Goal: Task Accomplishment & Management: Manage account settings

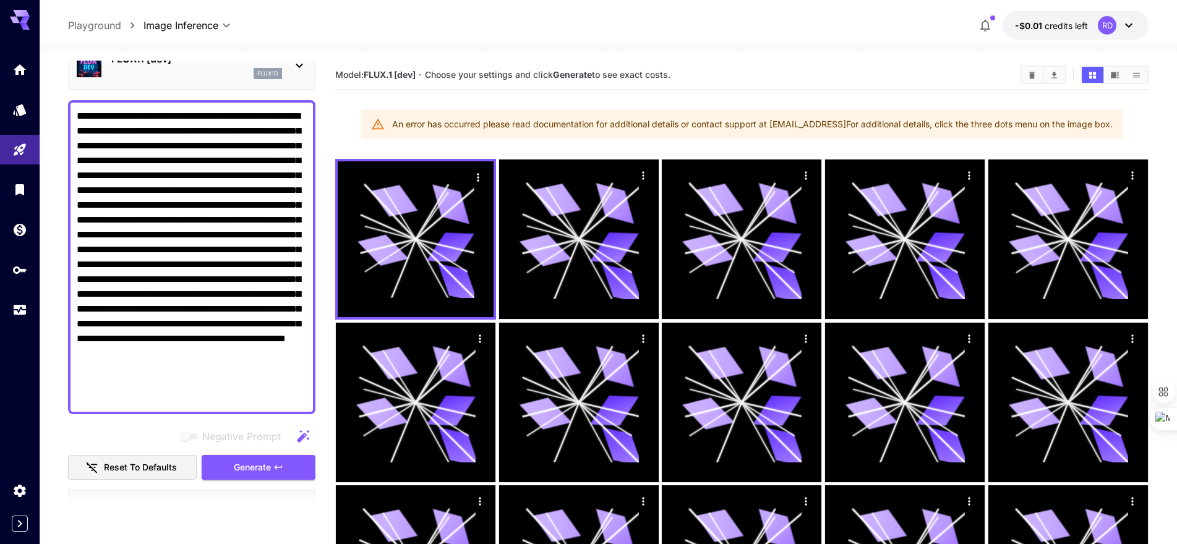
scroll to position [124, 0]
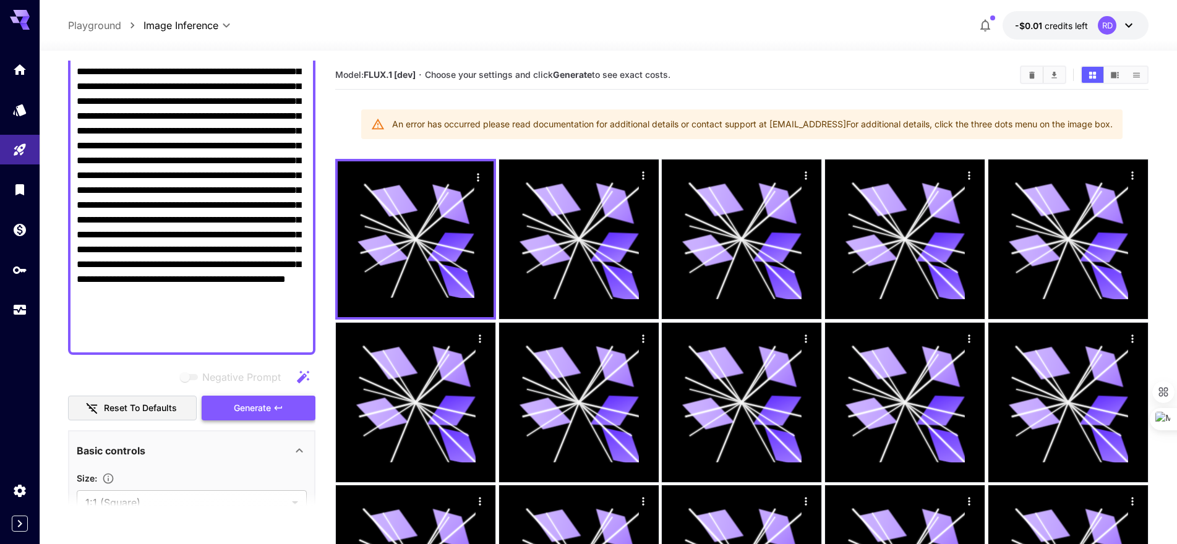
click at [255, 411] on span "Generate" at bounding box center [252, 408] width 37 height 15
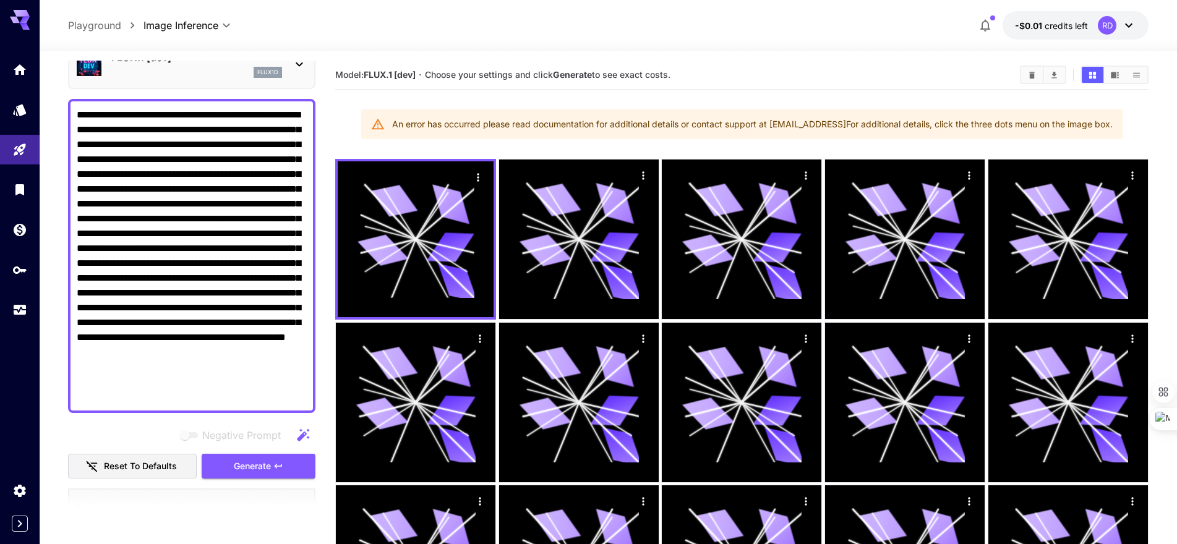
scroll to position [0, 0]
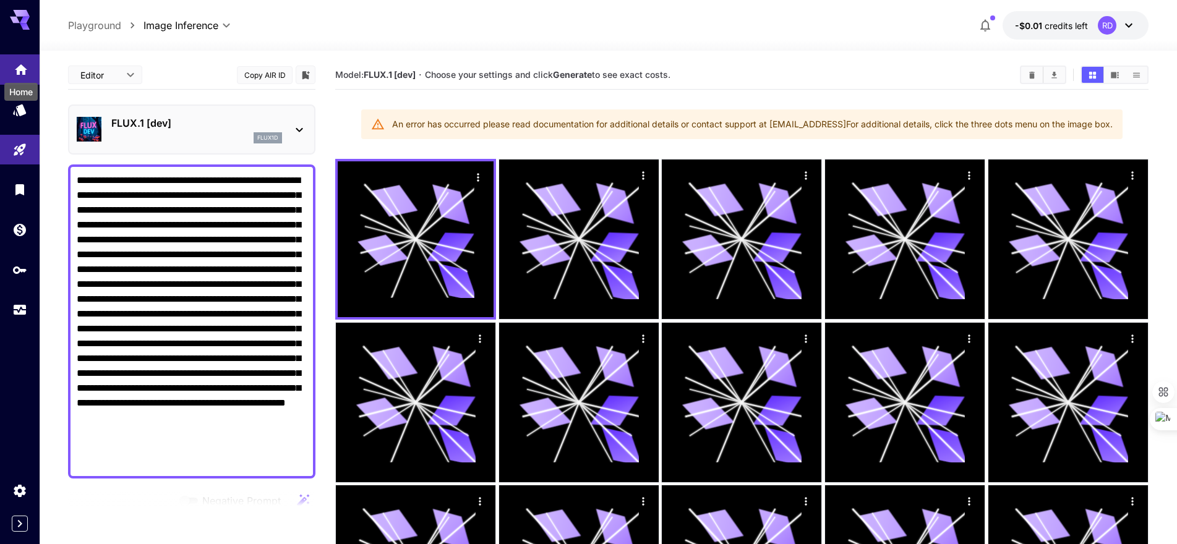
click at [19, 68] on icon "Home" at bounding box center [21, 66] width 12 height 11
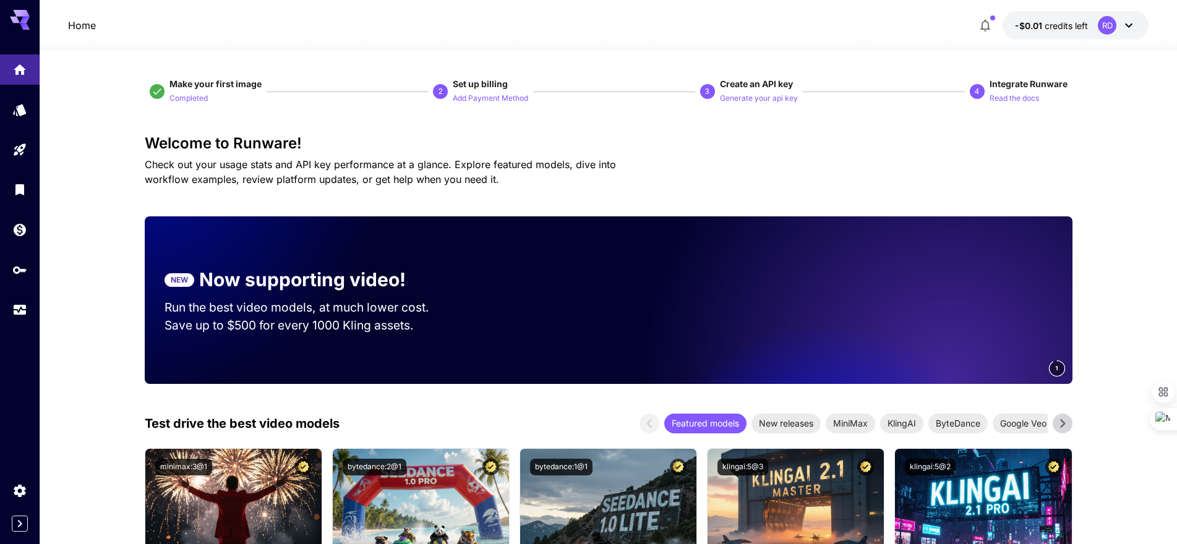
click at [797, 144] on h3 "Welcome to Runware!" at bounding box center [609, 143] width 928 height 17
click at [1061, 26] on span "credits left" at bounding box center [1066, 25] width 43 height 11
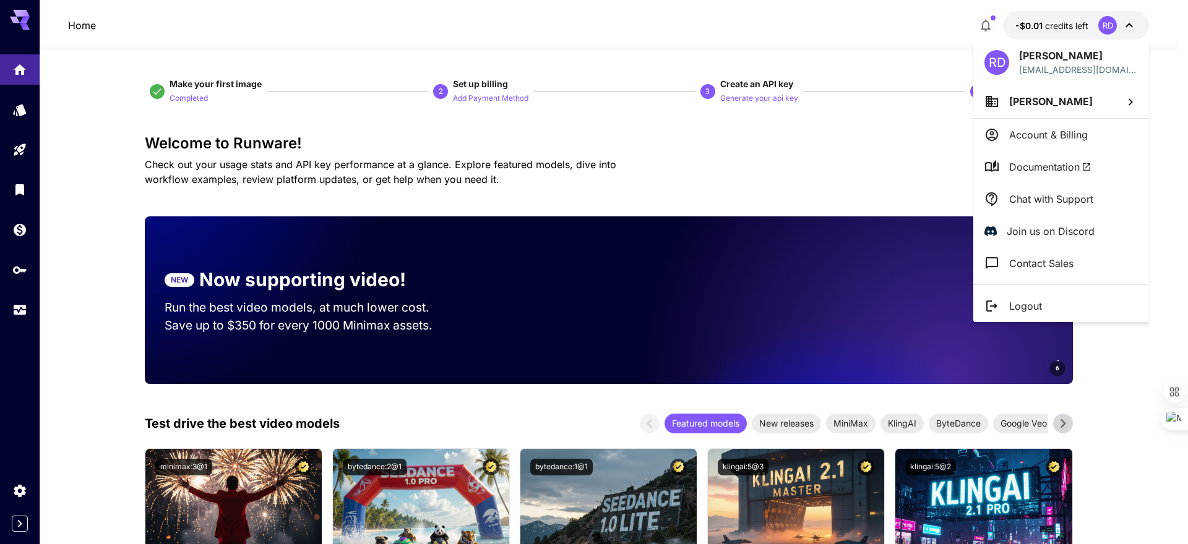
click at [1044, 136] on p "Account & Billing" at bounding box center [1048, 134] width 79 height 15
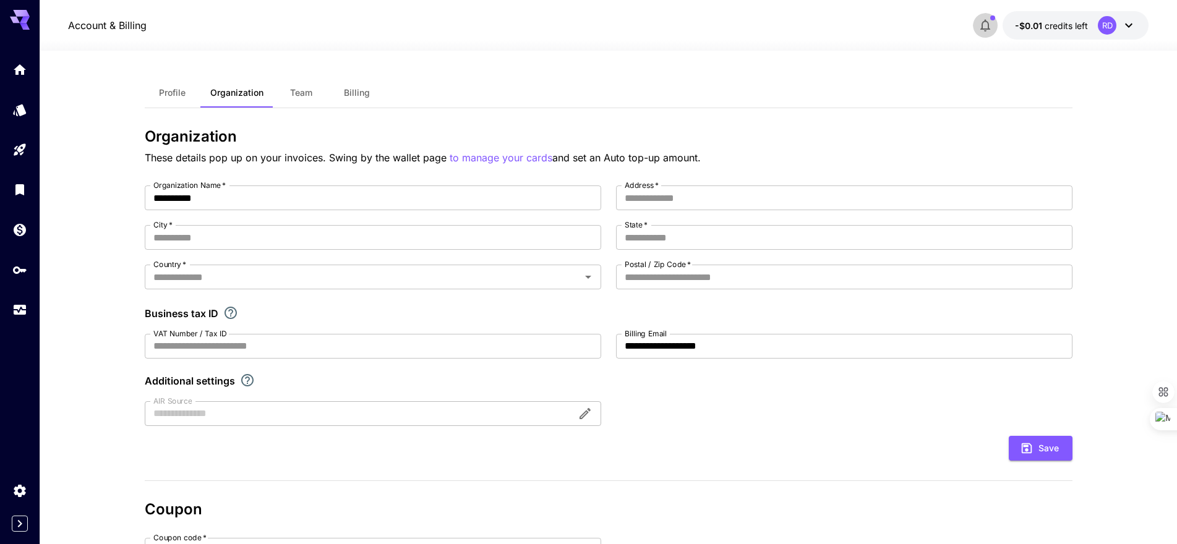
click at [985, 23] on icon "button" at bounding box center [985, 25] width 15 height 15
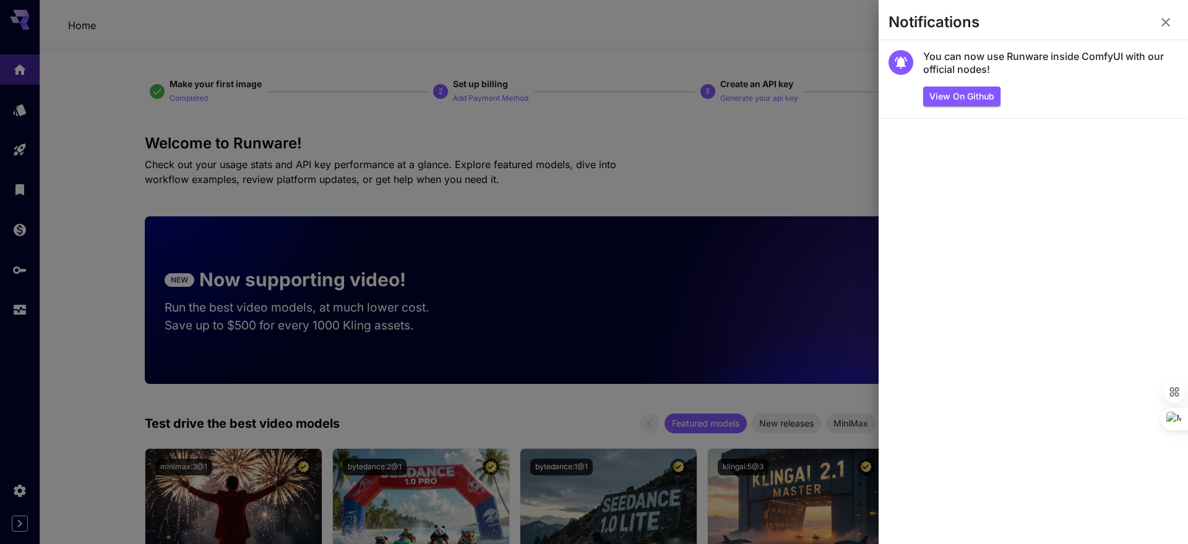
click at [716, 158] on div at bounding box center [594, 272] width 1188 height 544
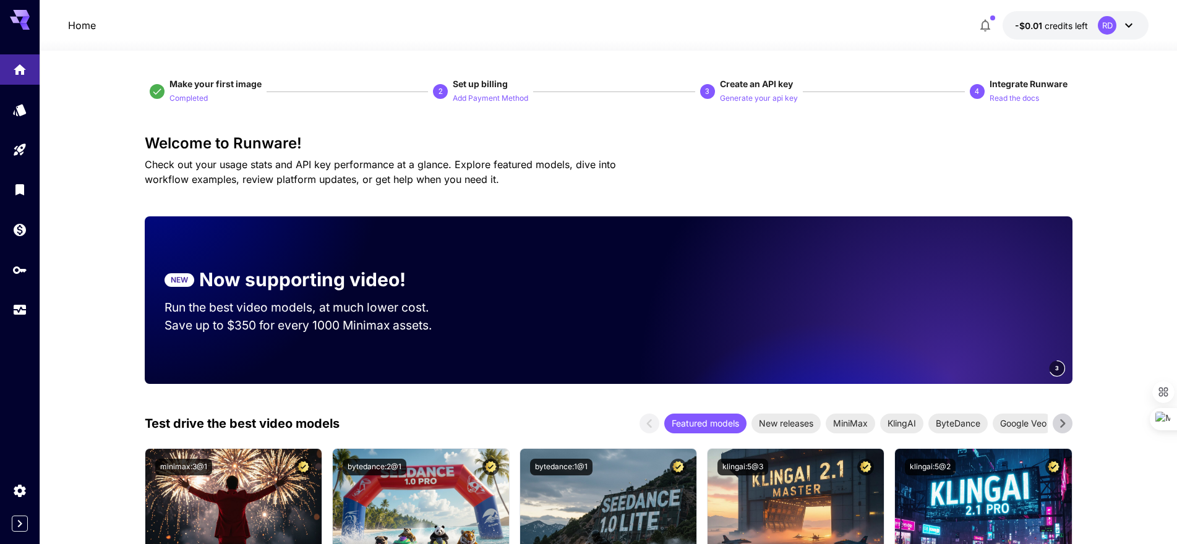
click at [686, 138] on h3 "Welcome to Runware!" at bounding box center [609, 143] width 928 height 17
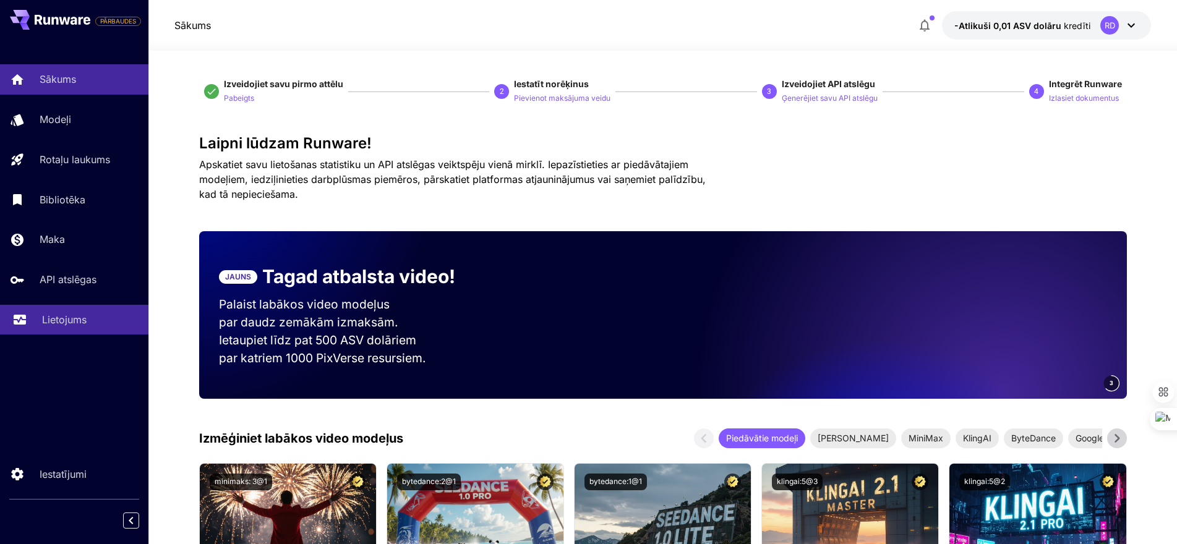
click at [72, 319] on font "Lietojums" at bounding box center [64, 320] width 45 height 12
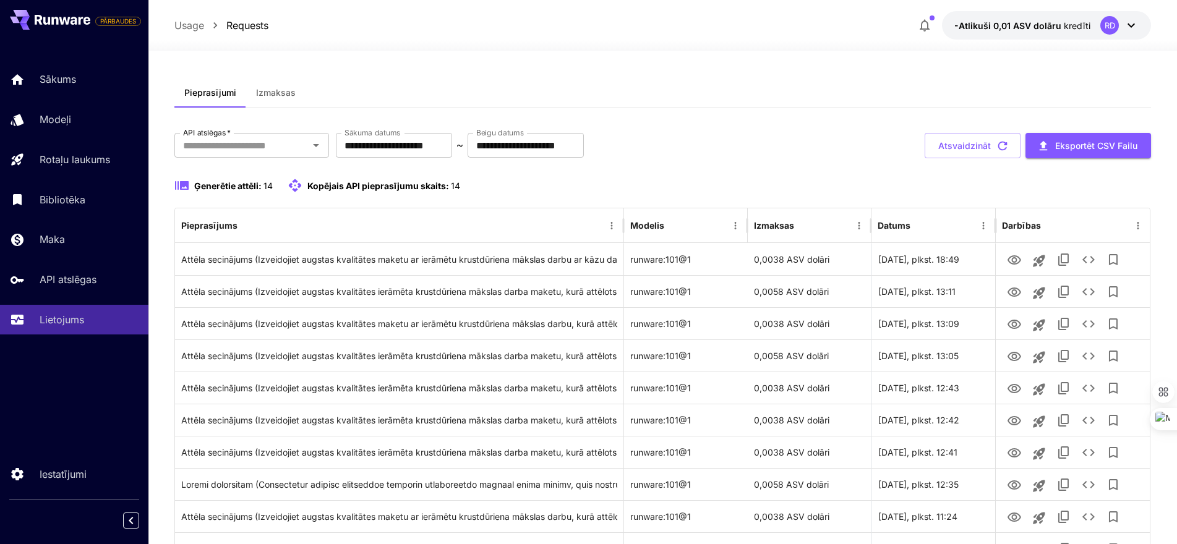
click at [271, 92] on font "Izmaksas" at bounding box center [276, 92] width 40 height 11
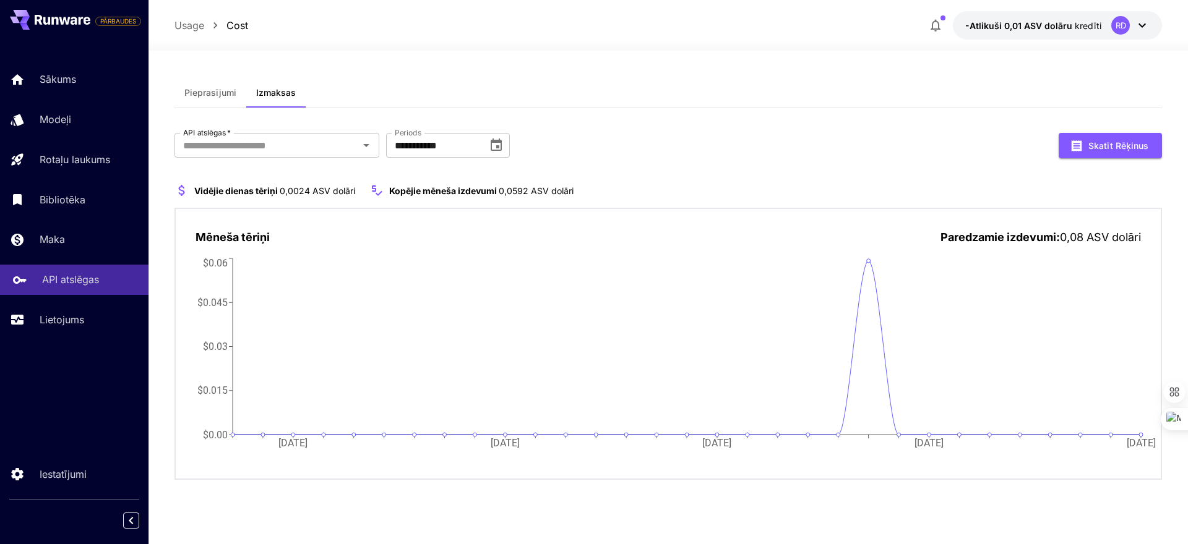
click at [85, 280] on font "API atslēgas" at bounding box center [70, 279] width 57 height 12
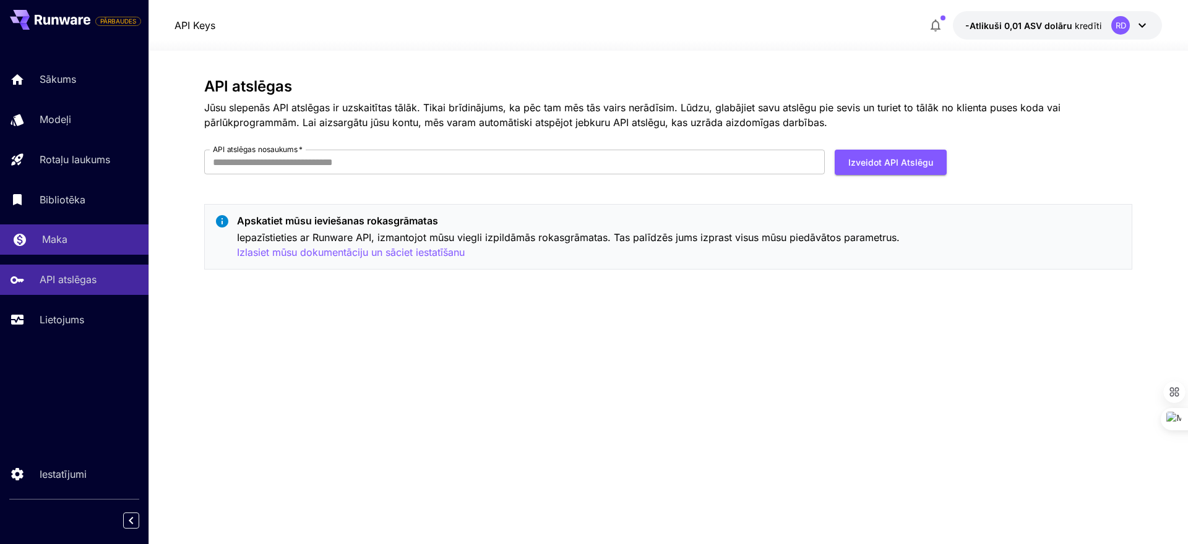
click at [61, 240] on font "Maka" at bounding box center [54, 239] width 25 height 12
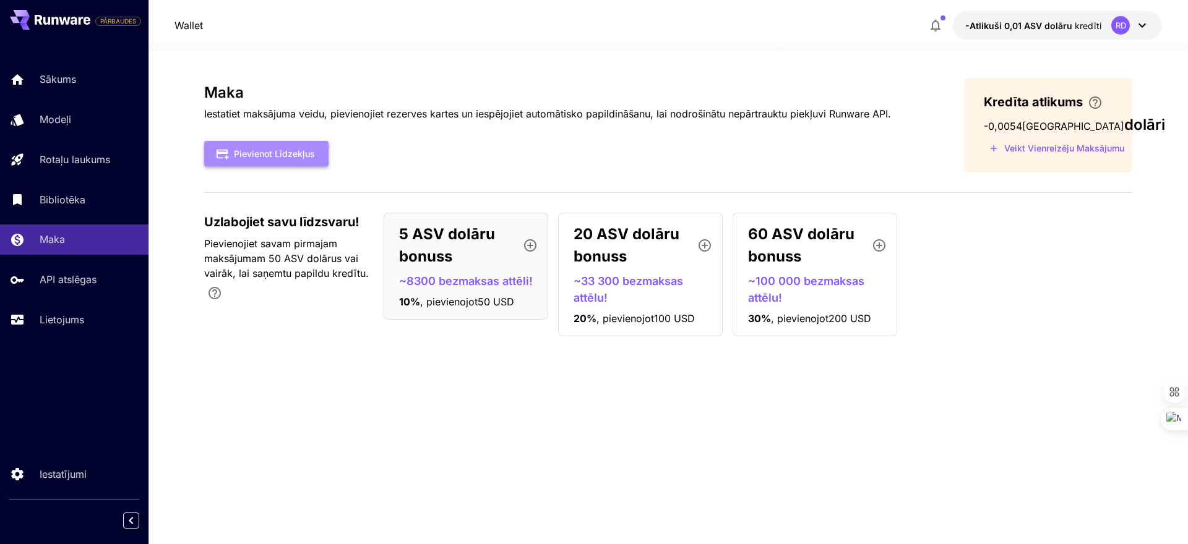
click at [294, 158] on font "Pievienot līdzekļus" at bounding box center [274, 153] width 81 height 11
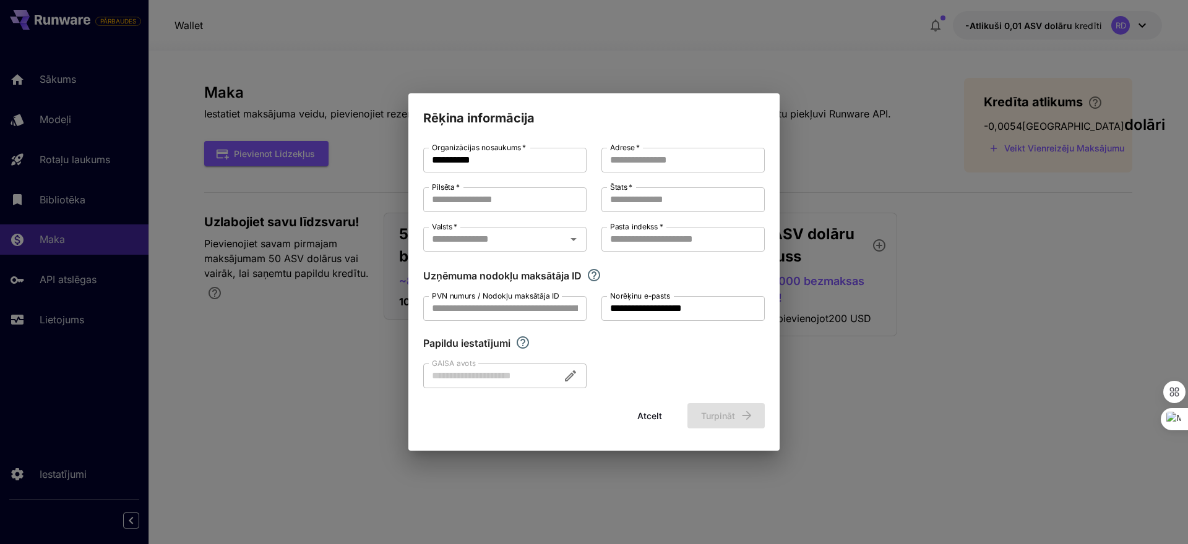
click at [255, 357] on div "**********" at bounding box center [594, 272] width 1188 height 544
click at [738, 427] on div "Atcelt Turpināt" at bounding box center [593, 415] width 341 height 25
click at [733, 413] on div "Atcelt Turpināt" at bounding box center [593, 415] width 341 height 25
click at [658, 414] on font "Atcelt" at bounding box center [649, 416] width 25 height 11
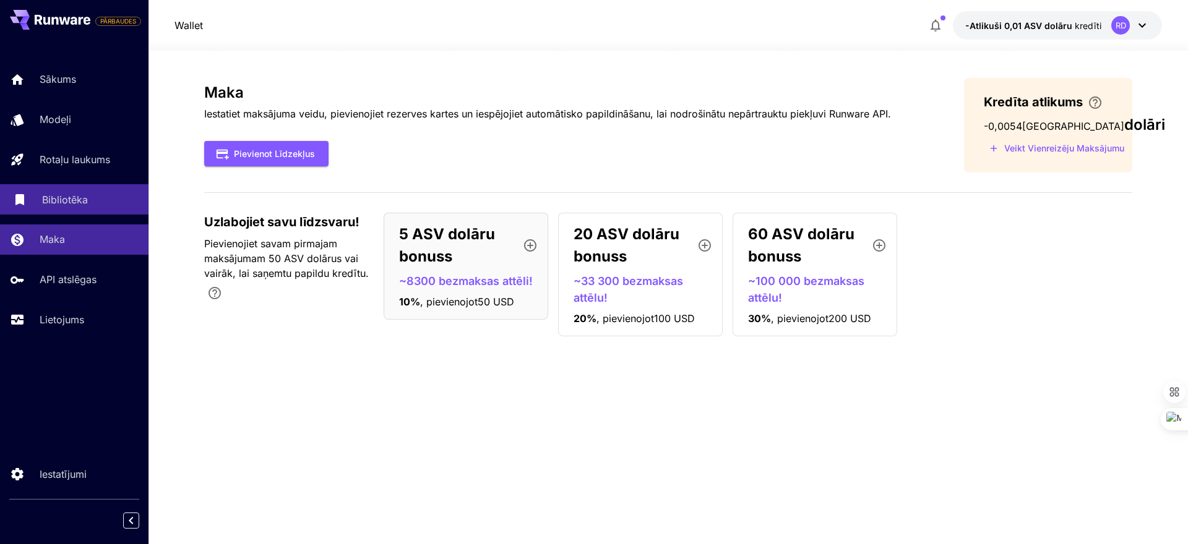
click at [60, 197] on font "Bibliotēka" at bounding box center [65, 200] width 46 height 12
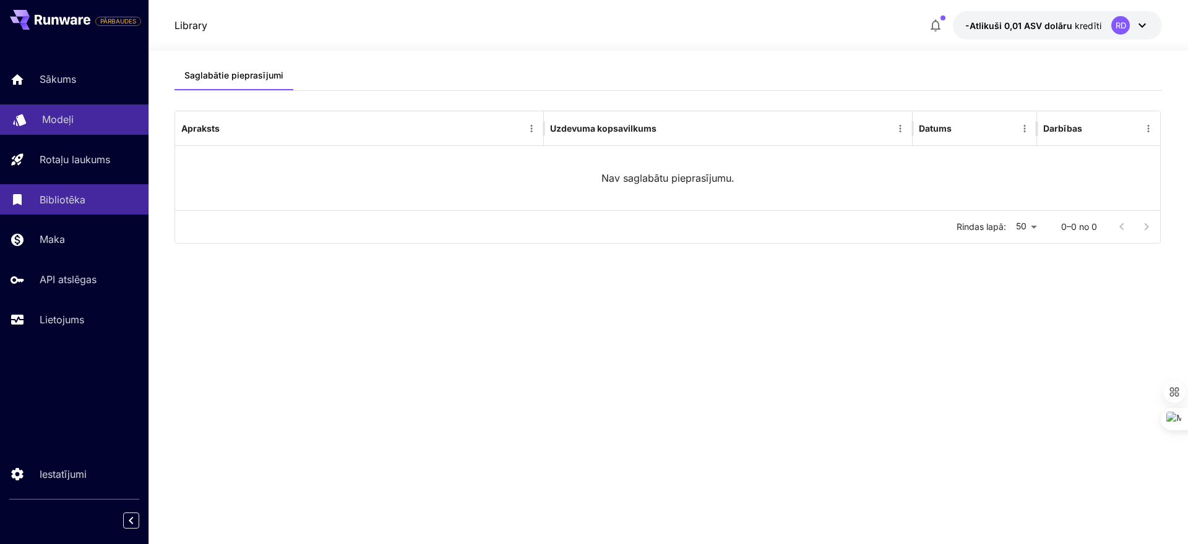
click at [64, 118] on font "Modeļi" at bounding box center [58, 119] width 32 height 12
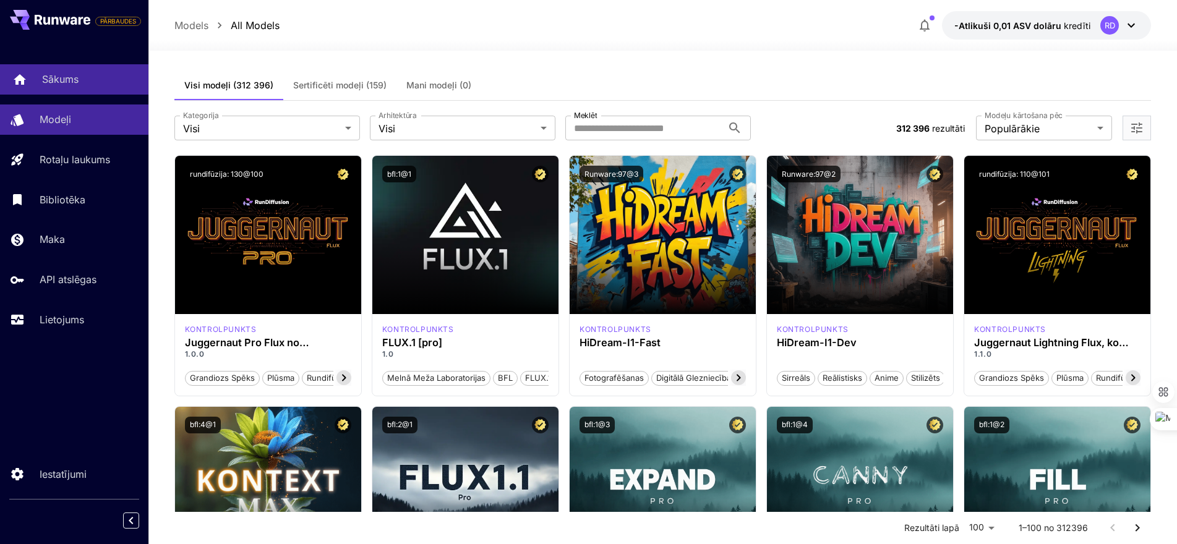
click at [57, 82] on font "Sākums" at bounding box center [60, 79] width 36 height 12
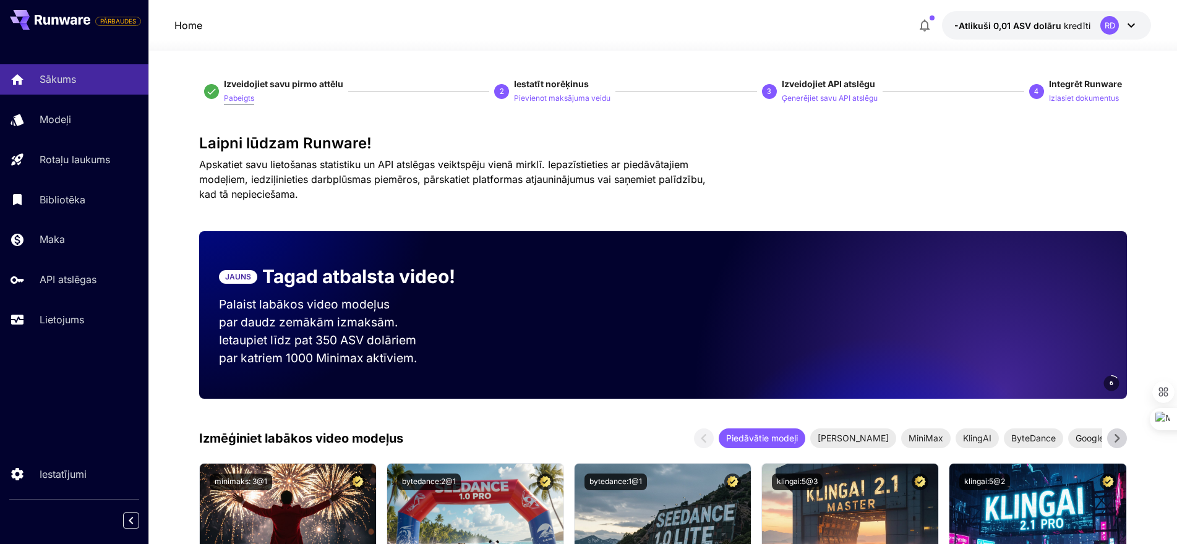
click at [243, 99] on font "Pabeigts" at bounding box center [239, 97] width 30 height 9
click at [212, 93] on icon at bounding box center [211, 91] width 8 height 6
click at [770, 437] on font "Piedāvātie modeļi" at bounding box center [762, 438] width 72 height 11
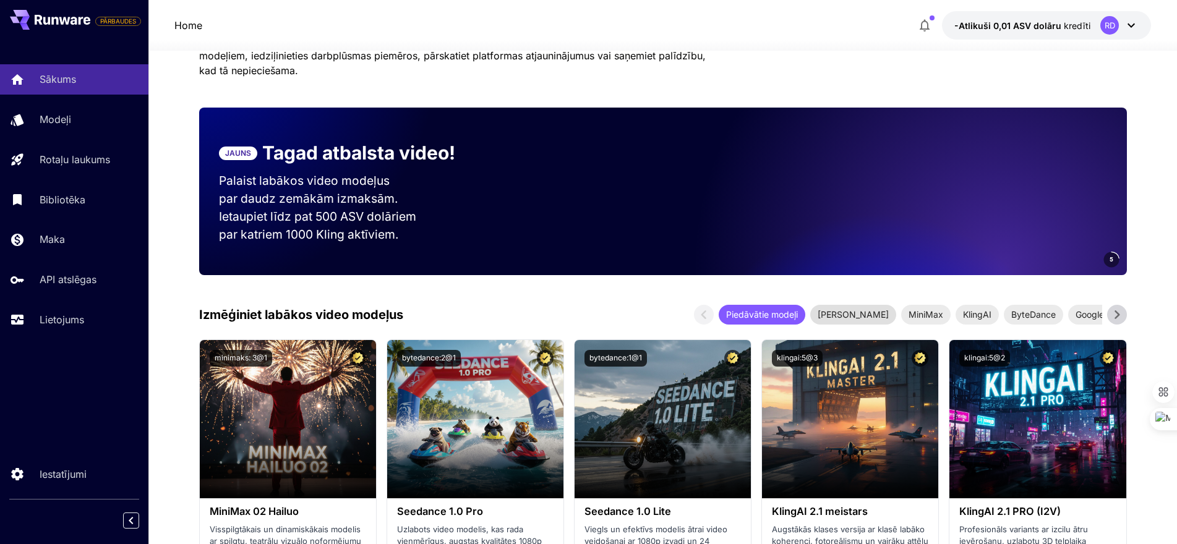
click at [852, 314] on font "Jauni izlaidumi" at bounding box center [853, 314] width 71 height 11
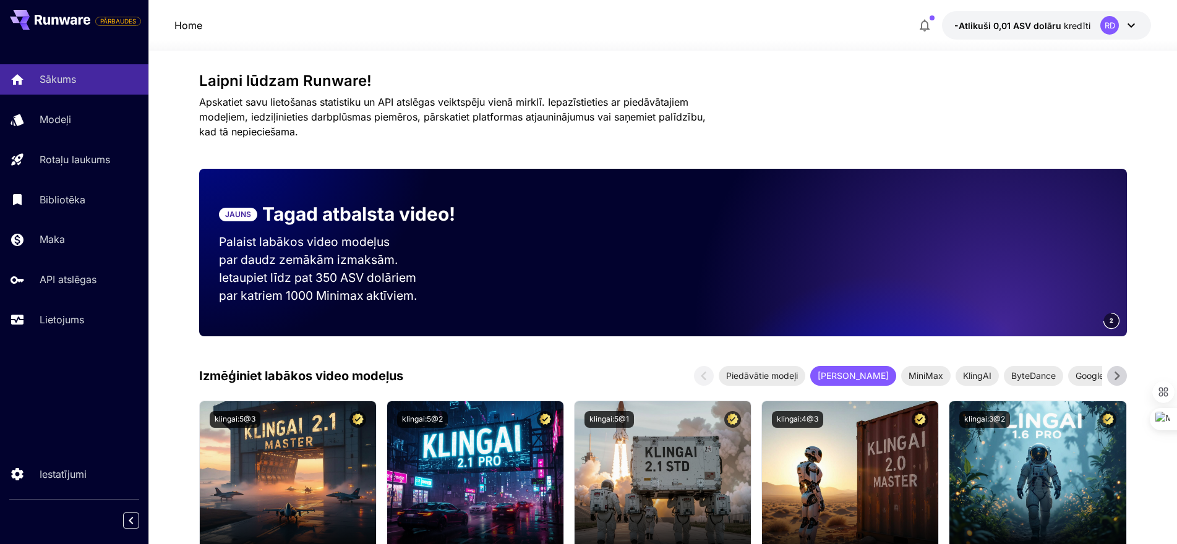
scroll to position [62, 0]
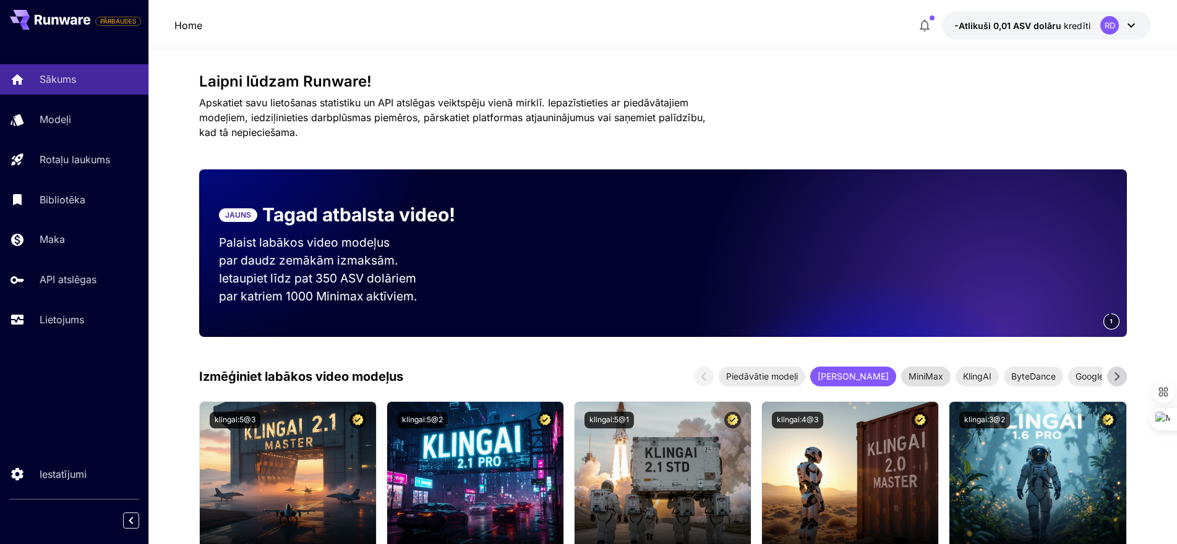
click at [921, 379] on font "MiniMax" at bounding box center [926, 376] width 35 height 11
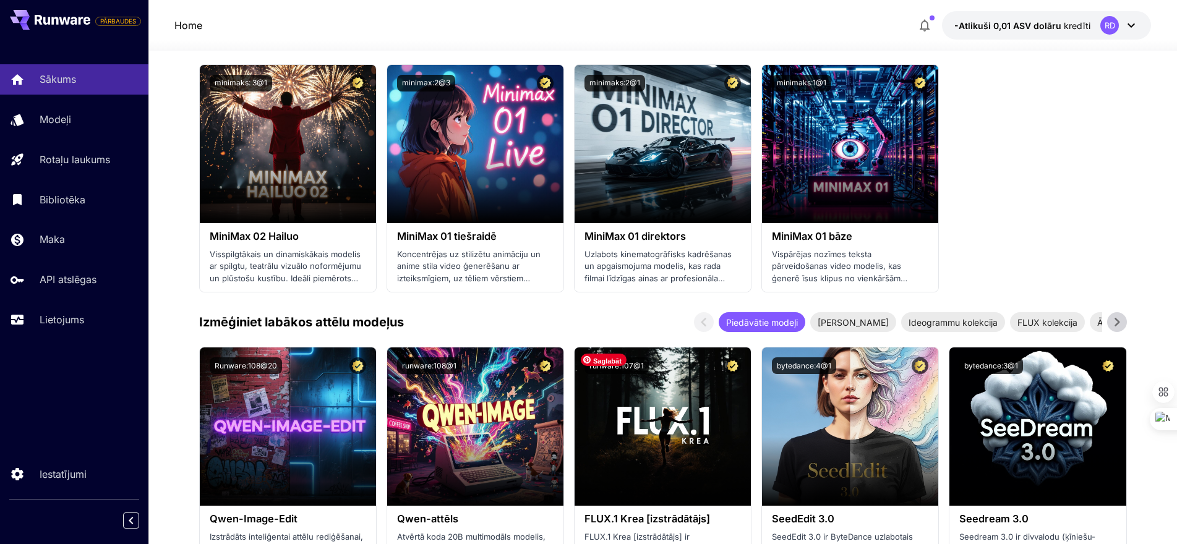
scroll to position [371, 0]
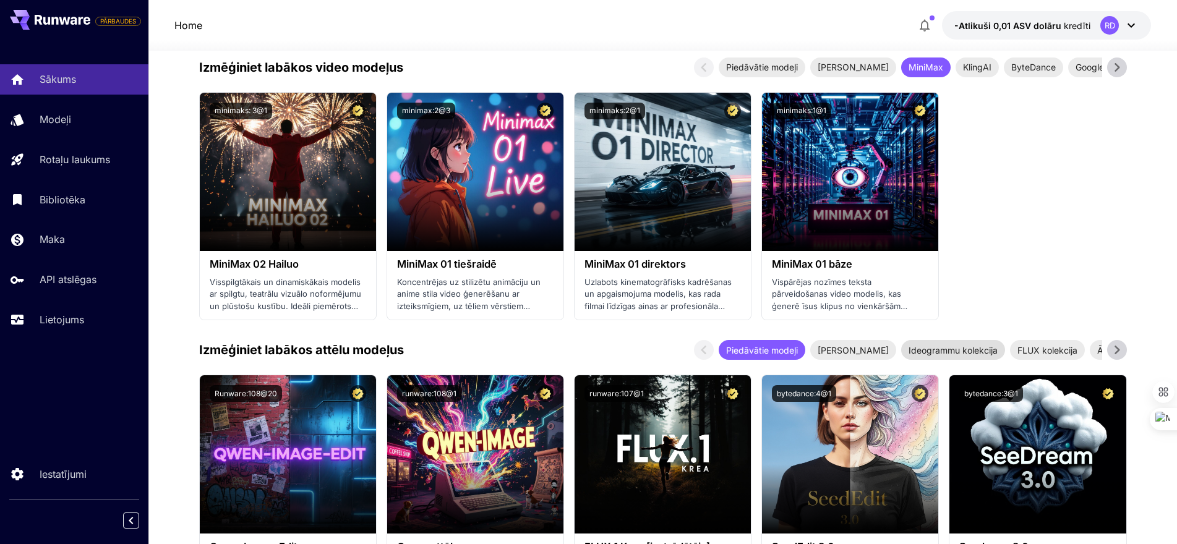
click at [961, 348] on font "Ideogrammu kolekcija" at bounding box center [953, 350] width 89 height 11
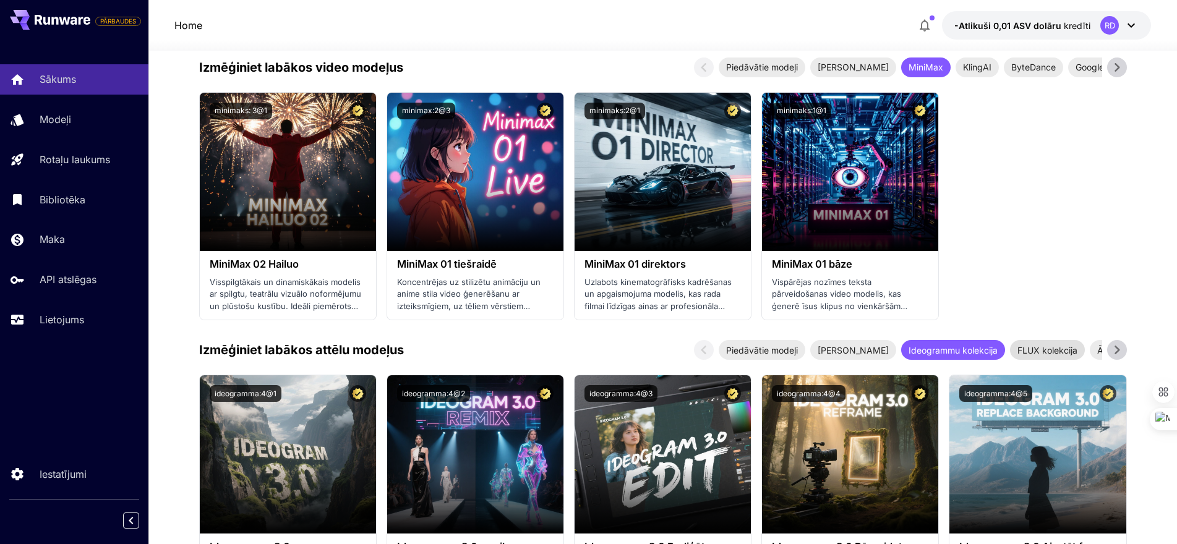
click at [1031, 352] on font "FLUX kolekcija" at bounding box center [1048, 350] width 60 height 11
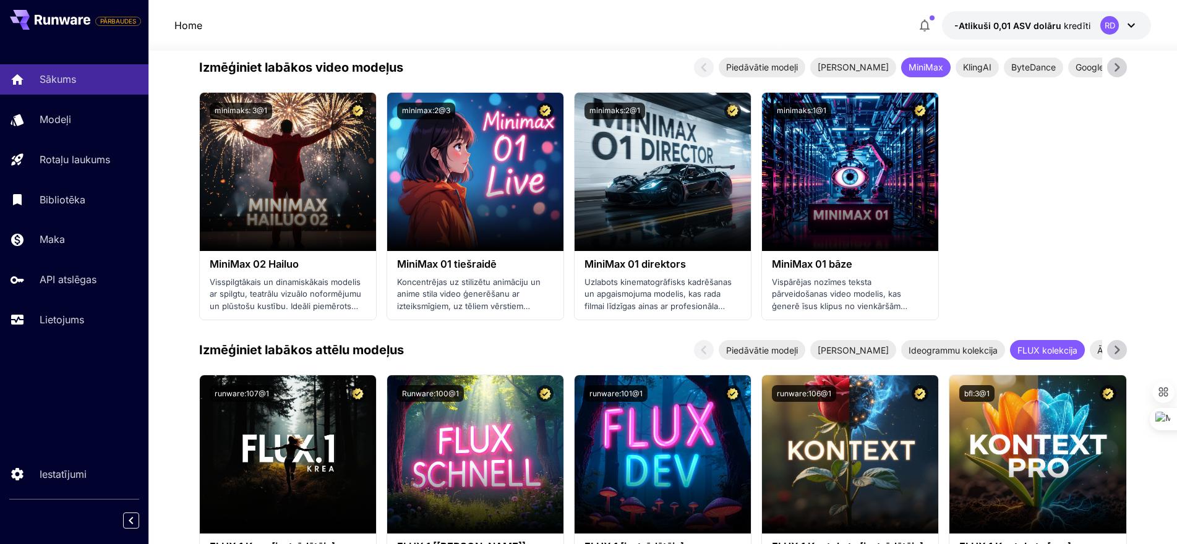
click at [1119, 348] on icon at bounding box center [1117, 350] width 19 height 19
click at [963, 351] on font "Ātrākie modeļi" at bounding box center [964, 350] width 58 height 11
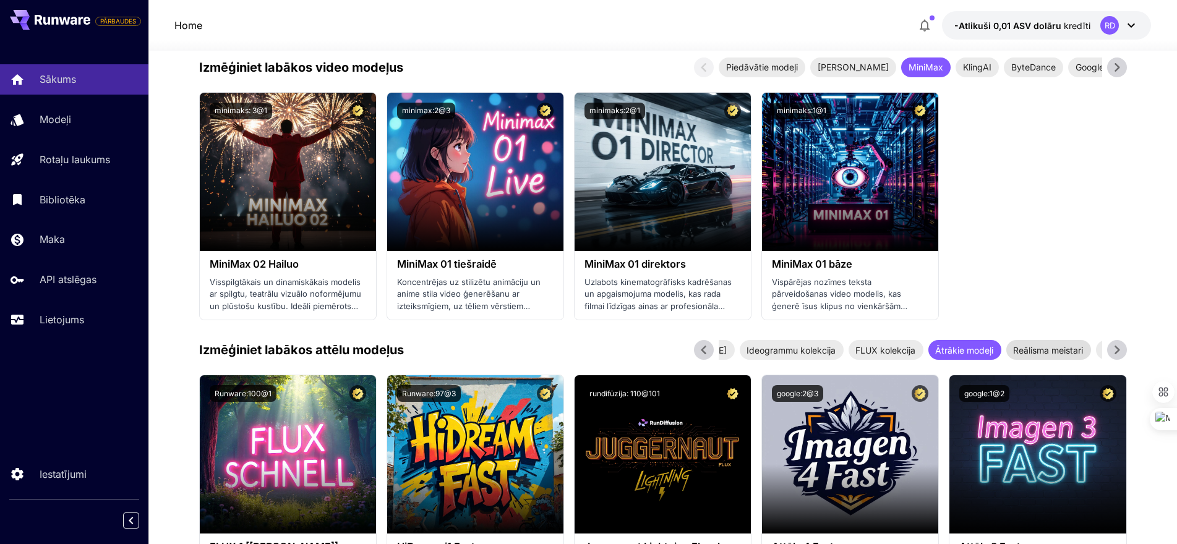
click at [1061, 350] on font "Reālisma meistari" at bounding box center [1048, 350] width 70 height 11
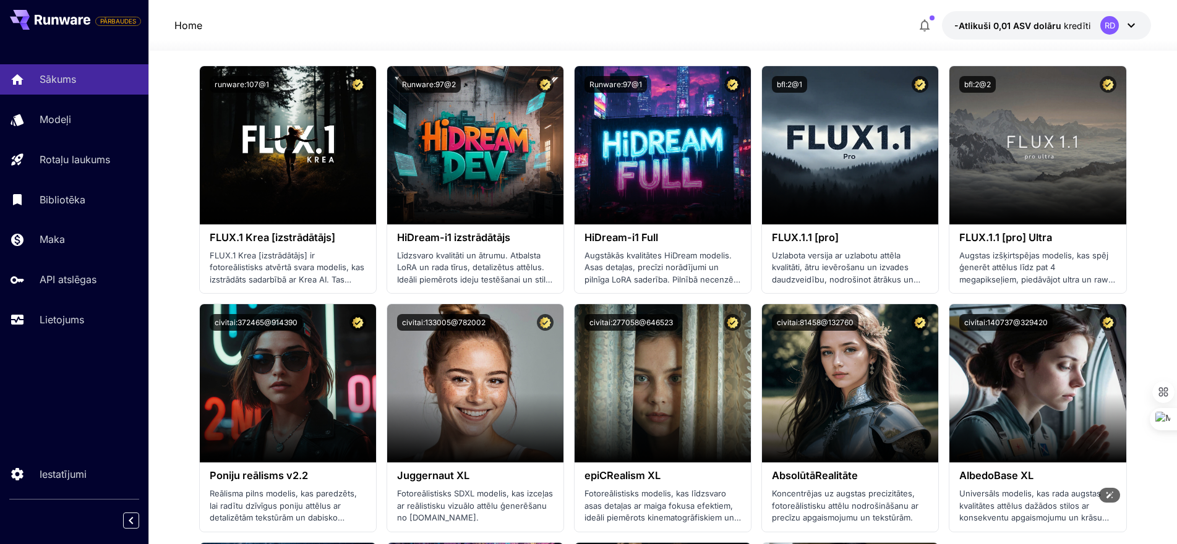
scroll to position [495, 0]
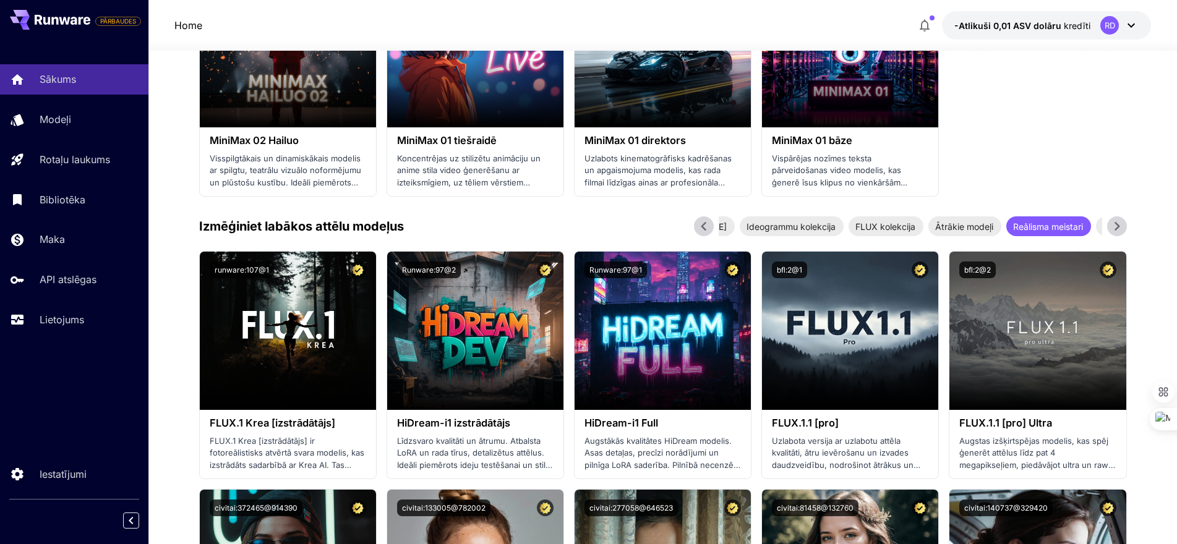
click at [1124, 228] on icon at bounding box center [1117, 226] width 19 height 19
click at [1078, 225] on font "Anime un stilizēta māksla" at bounding box center [1054, 226] width 102 height 11
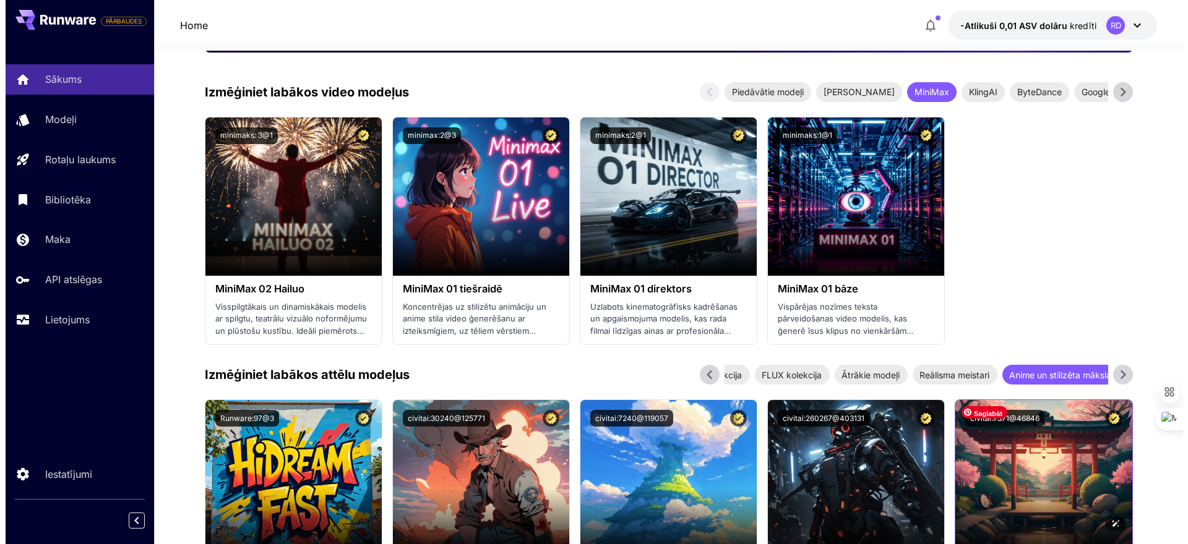
scroll to position [371, 0]
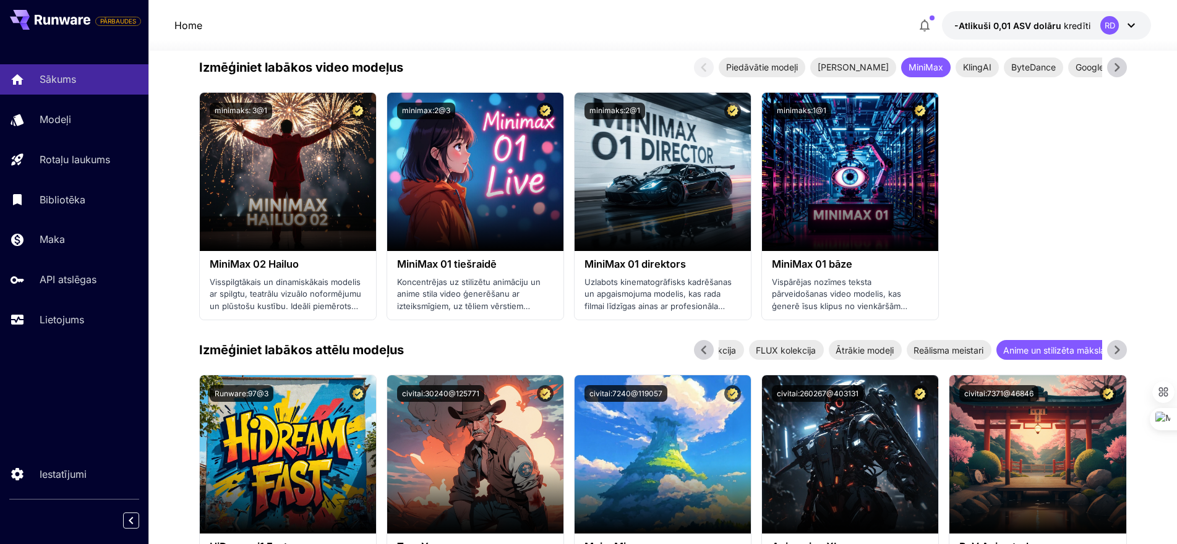
click at [1117, 347] on icon at bounding box center [1117, 350] width 5 height 9
click at [1115, 350] on icon at bounding box center [1117, 350] width 19 height 19
click at [1121, 352] on icon at bounding box center [1117, 350] width 19 height 19
click at [1097, 353] on font "Vecāki dārgakmeņi" at bounding box center [1136, 350] width 78 height 11
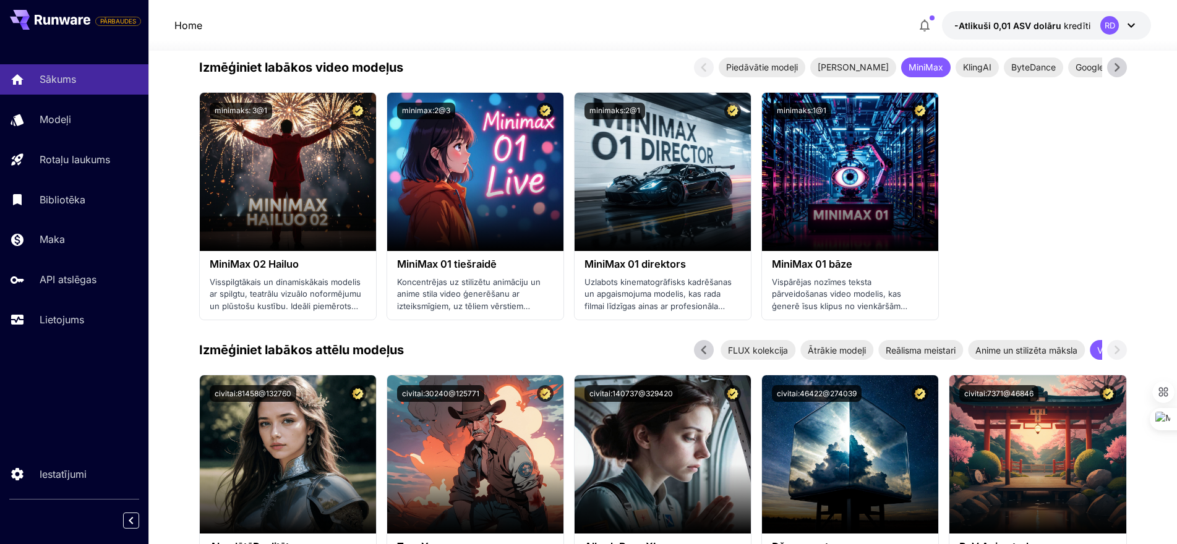
click at [1097, 353] on font "Vecāki dārgakmeņi" at bounding box center [1136, 350] width 78 height 11
click at [1097, 350] on font "Vecāki dārgakmeņi" at bounding box center [1136, 350] width 78 height 11
click at [1134, 23] on icon at bounding box center [1131, 25] width 15 height 15
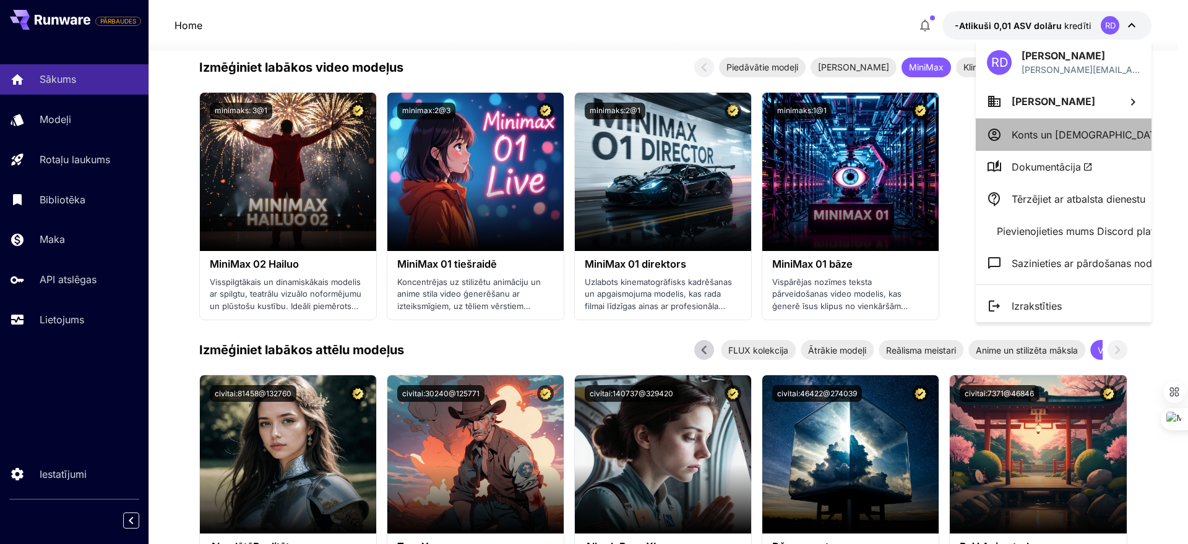
click at [1071, 132] on font "Konts un norēķini" at bounding box center [1088, 135] width 154 height 12
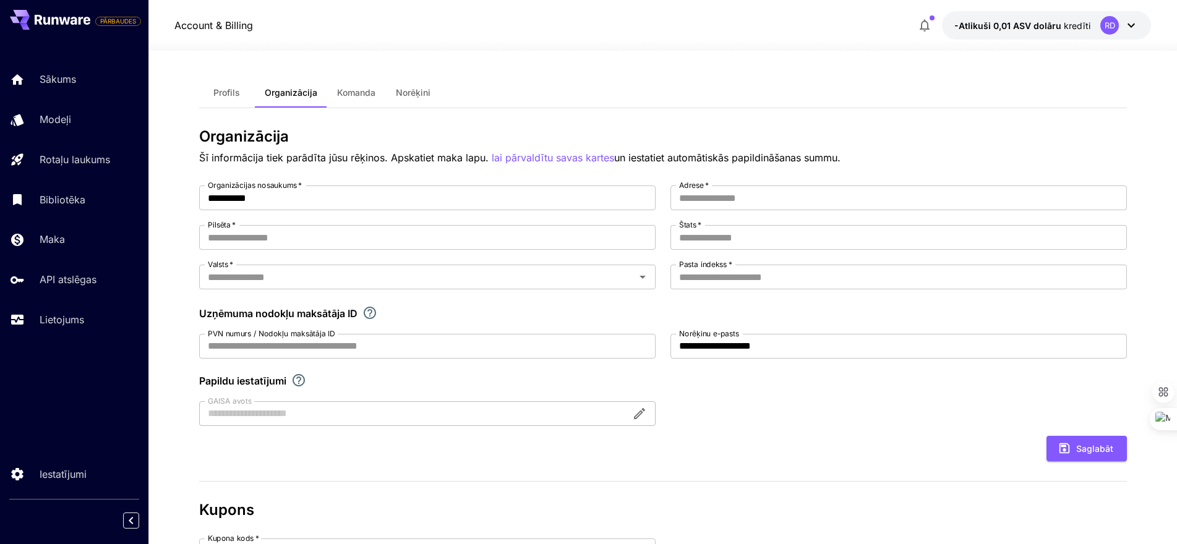
click at [1125, 23] on icon at bounding box center [1131, 25] width 15 height 15
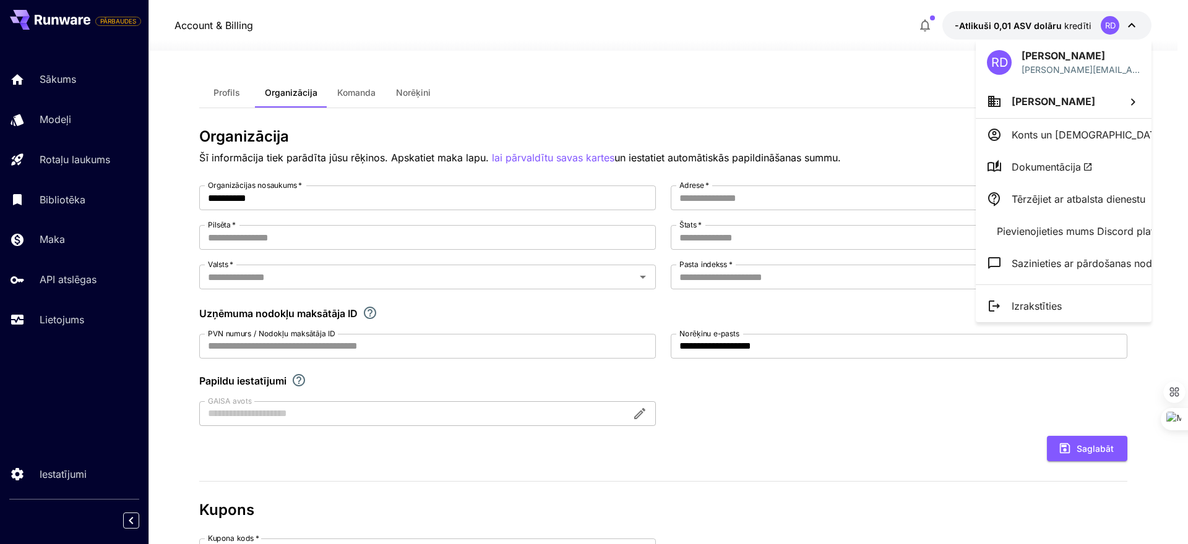
click at [1039, 169] on font "Dokumentācija" at bounding box center [1045, 167] width 69 height 12
